Goal: Task Accomplishment & Management: Use online tool/utility

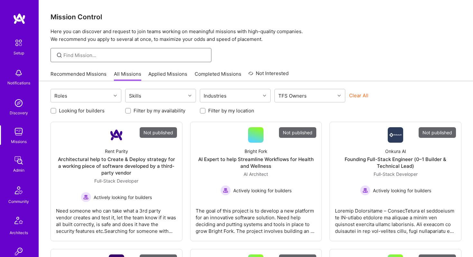
click at [92, 55] on input at bounding box center [134, 55] width 143 height 7
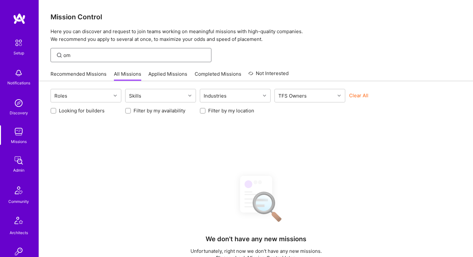
type input "o"
click at [167, 142] on div "Roles Skills Industries TFS Owners Clear All Looking for builders Filter by my …" at bounding box center [256, 232] width 435 height 302
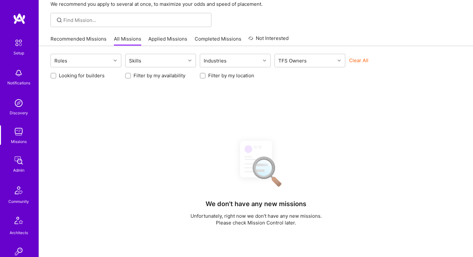
scroll to position [38, 0]
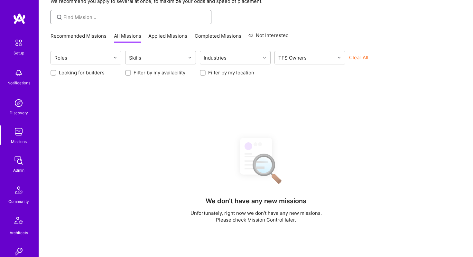
click at [94, 17] on input at bounding box center [134, 17] width 143 height 7
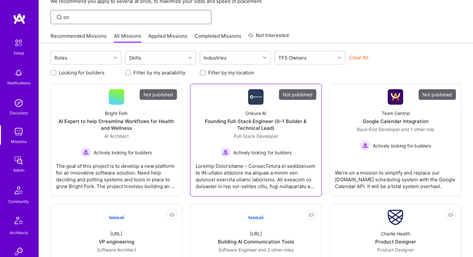
type input "on"
click at [252, 97] on img at bounding box center [255, 96] width 15 height 15
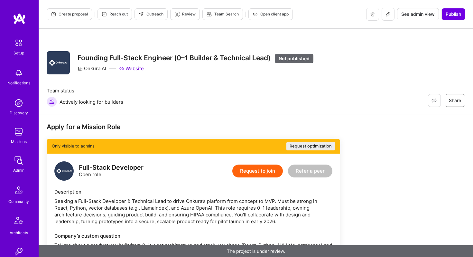
click at [388, 15] on icon at bounding box center [389, 14] width 4 height 4
